Goal: Find specific page/section: Find specific page/section

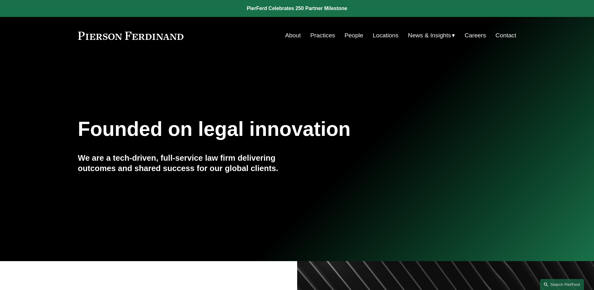
click at [358, 35] on link "People" at bounding box center [354, 35] width 19 height 12
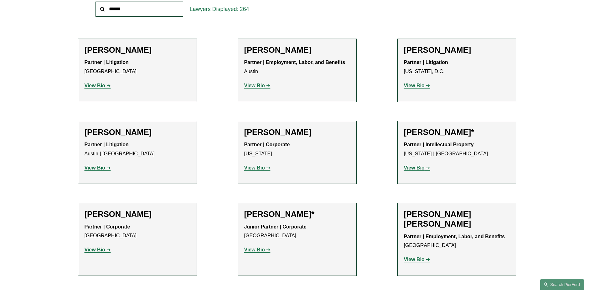
scroll to position [5539, 0]
